Goal: Check status: Check status

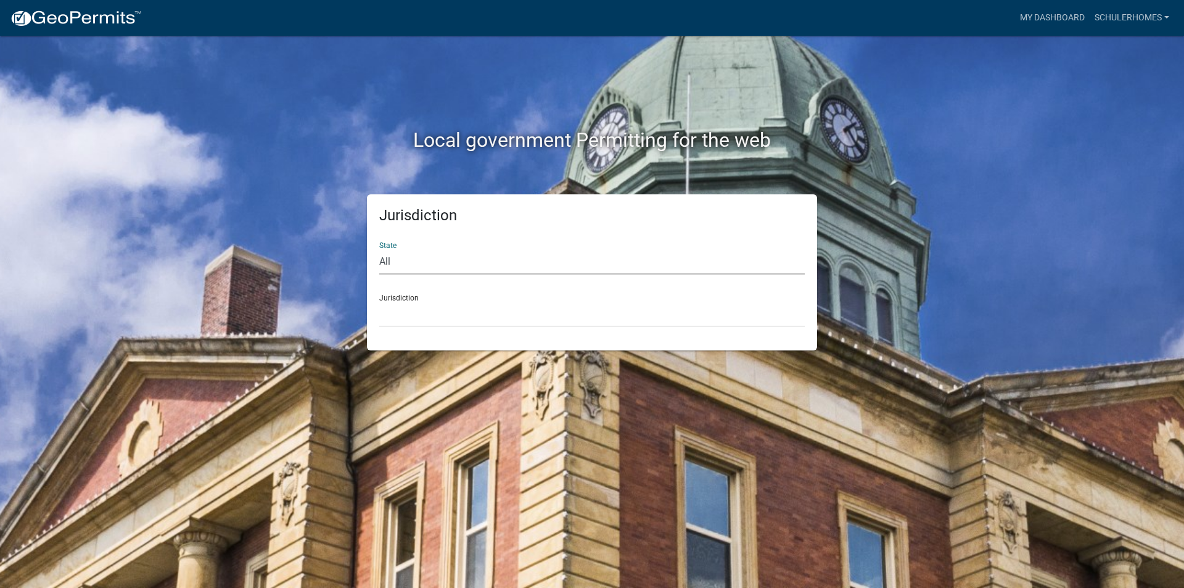
click at [483, 260] on select "All [US_STATE] [US_STATE] [US_STATE] [US_STATE] [US_STATE] [US_STATE] [US_STATE…" at bounding box center [591, 261] width 425 height 25
select select "[US_STATE]"
click at [379, 249] on select "All [US_STATE] [US_STATE] [US_STATE] [US_STATE] [US_STATE] [US_STATE] [US_STATE…" at bounding box center [591, 261] width 425 height 25
click at [411, 317] on select "City of [GEOGRAPHIC_DATA], [US_STATE] City of [GEOGRAPHIC_DATA], [US_STATE] Cit…" at bounding box center [591, 313] width 425 height 25
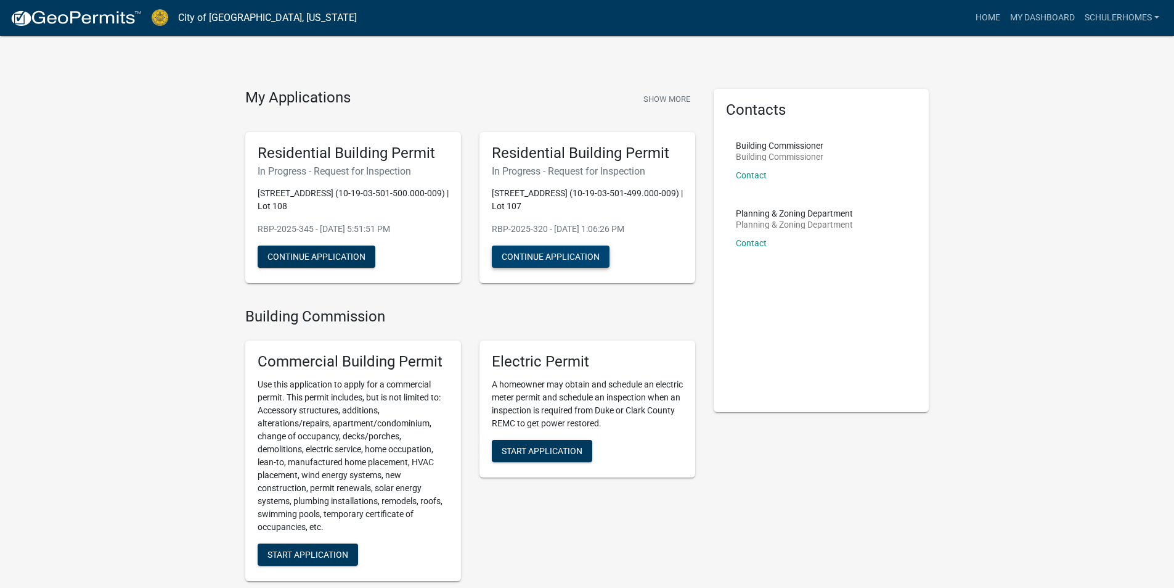
click at [536, 258] on button "Continue Application" at bounding box center [551, 256] width 118 height 22
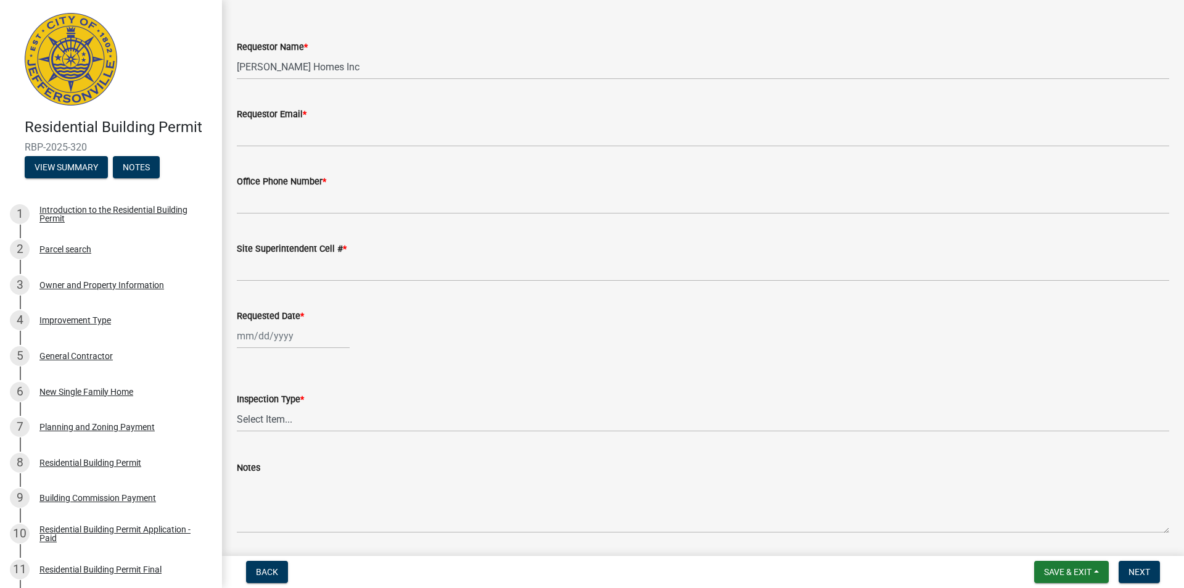
scroll to position [25, 0]
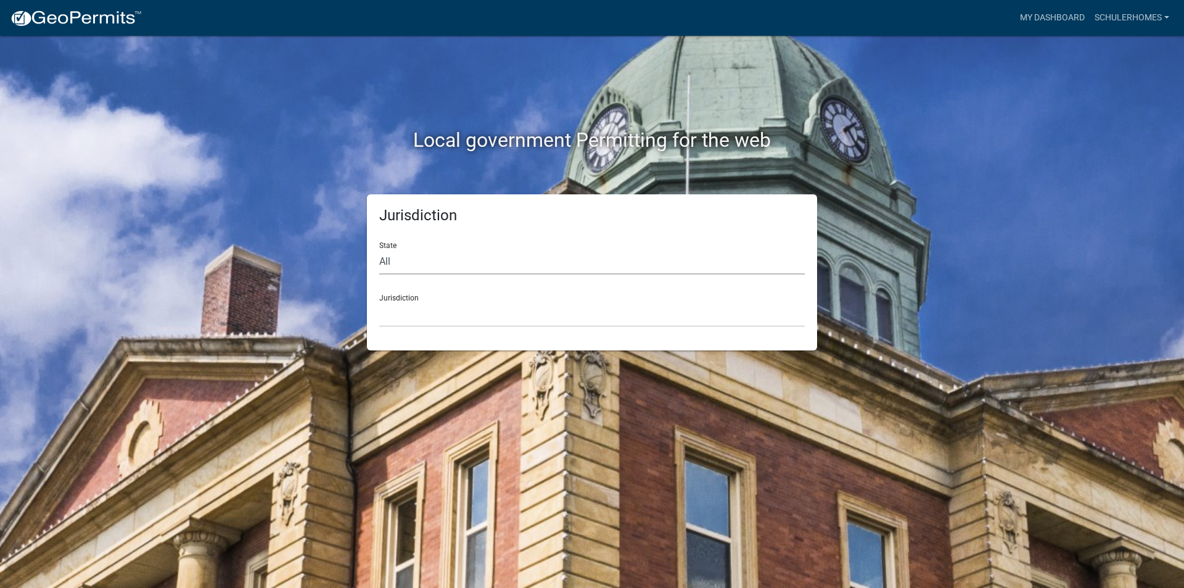
drag, startPoint x: 549, startPoint y: 257, endPoint x: 532, endPoint y: 272, distance: 22.7
click at [549, 257] on select "All [US_STATE] [US_STATE] [US_STATE] [US_STATE] [US_STATE] [US_STATE] [US_STATE…" at bounding box center [591, 261] width 425 height 25
select select "[US_STATE]"
click at [379, 249] on select "All [US_STATE] [US_STATE] [US_STATE] [US_STATE] [US_STATE] [US_STATE] [US_STATE…" at bounding box center [591, 261] width 425 height 25
click at [429, 309] on select "City of [GEOGRAPHIC_DATA], [US_STATE] City of [GEOGRAPHIC_DATA], [US_STATE] Cit…" at bounding box center [591, 313] width 425 height 25
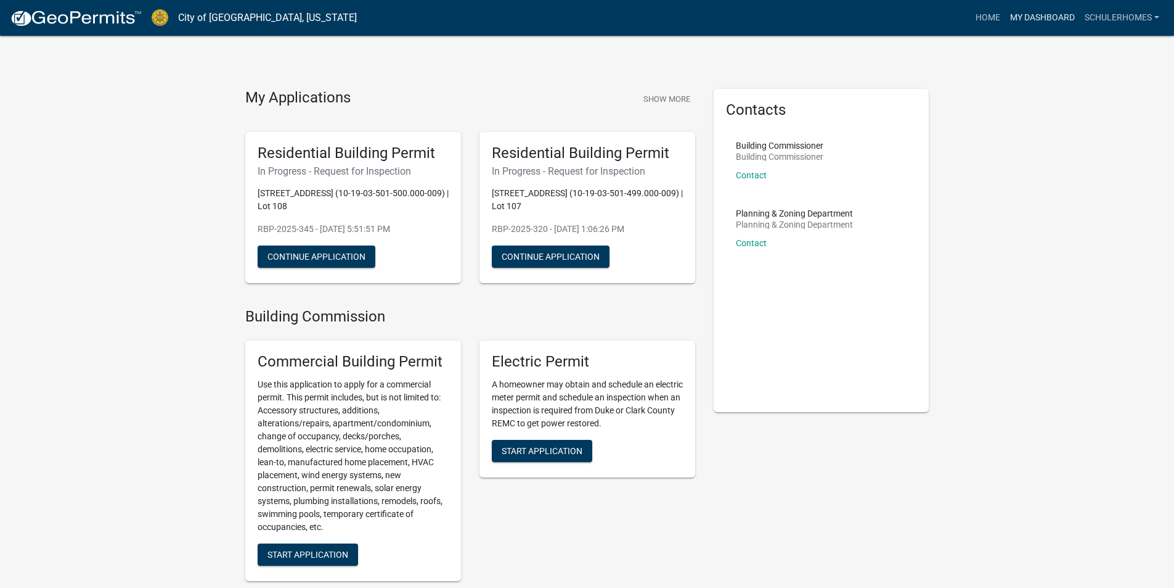
click at [1060, 18] on link "My Dashboard" at bounding box center [1042, 17] width 75 height 23
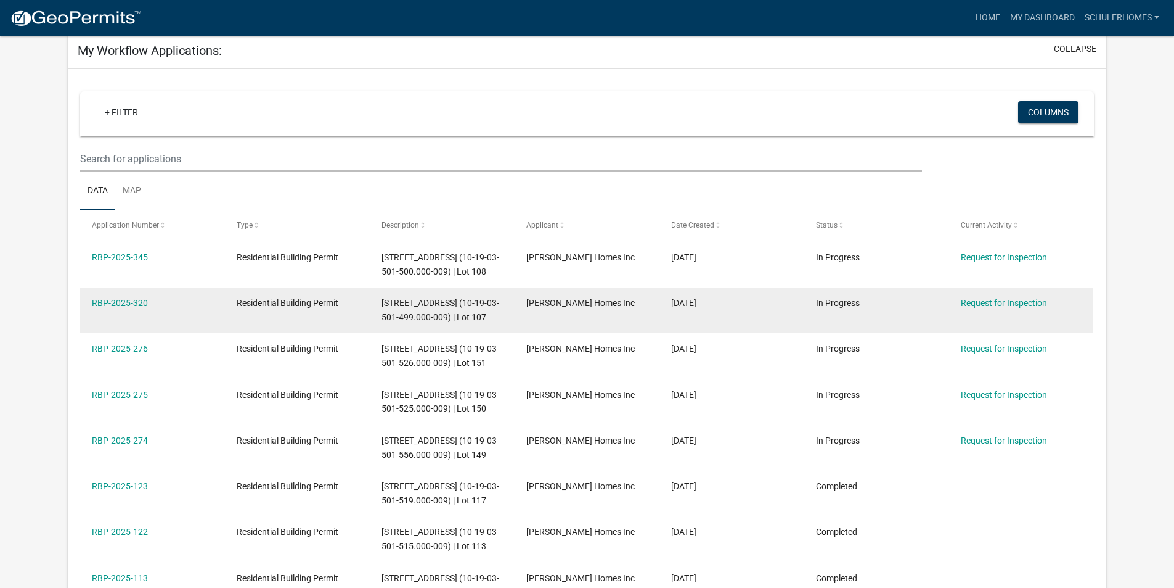
scroll to position [62, 0]
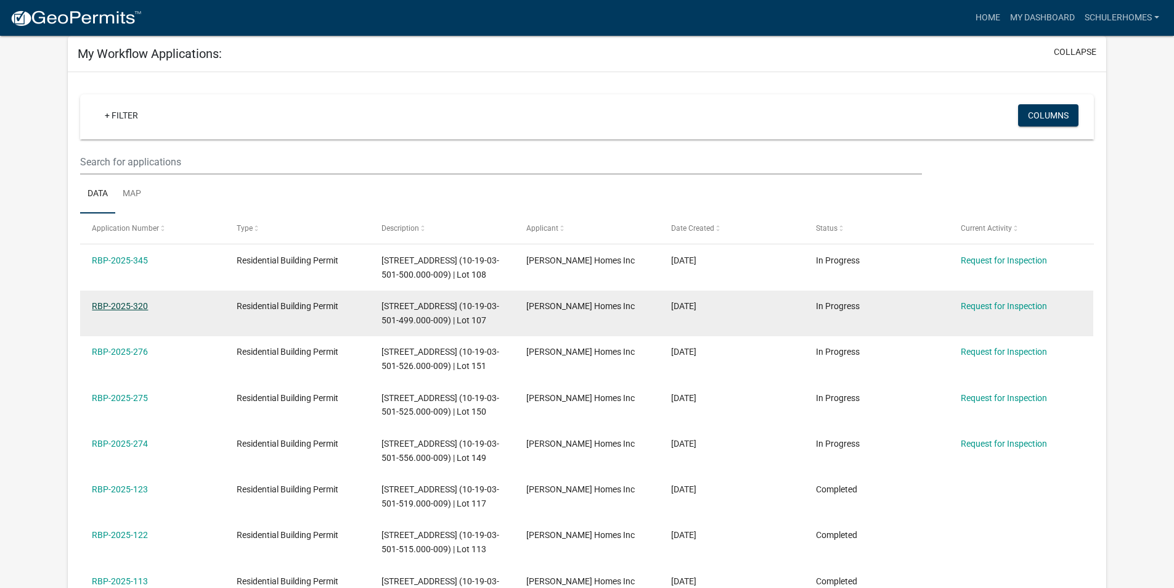
click at [139, 301] on link "RBP-2025-320" at bounding box center [120, 306] width 56 height 10
